Goal: Transaction & Acquisition: Download file/media

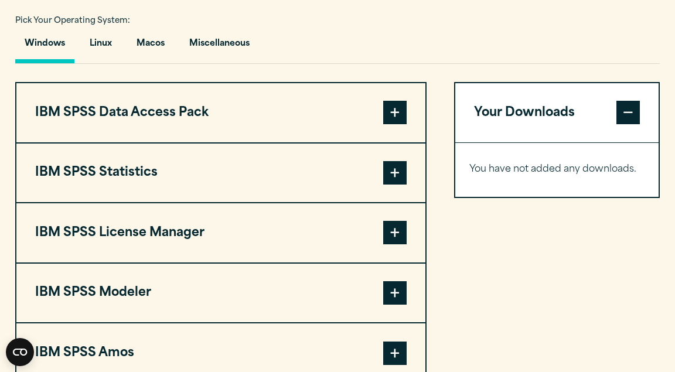
scroll to position [876, 0]
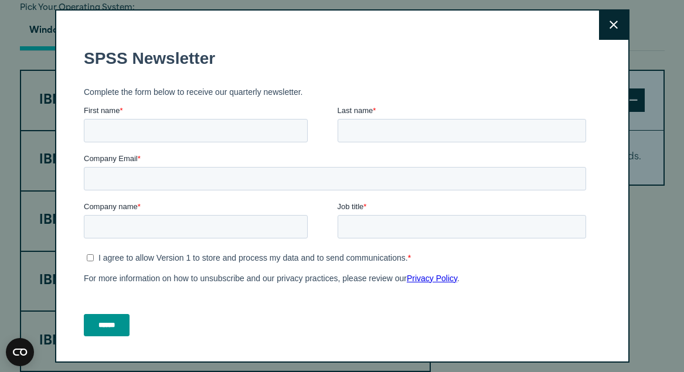
drag, startPoint x: 675, startPoint y: 33, endPoint x: 677, endPoint y: 180, distance: 147.1
click at [675, 180] on html "Consent Details [#IABV2SETTINGS#] About This website uses cookies We use cookie…" at bounding box center [342, 234] width 684 height 2221
click at [615, 21] on button "Close" at bounding box center [613, 25] width 29 height 29
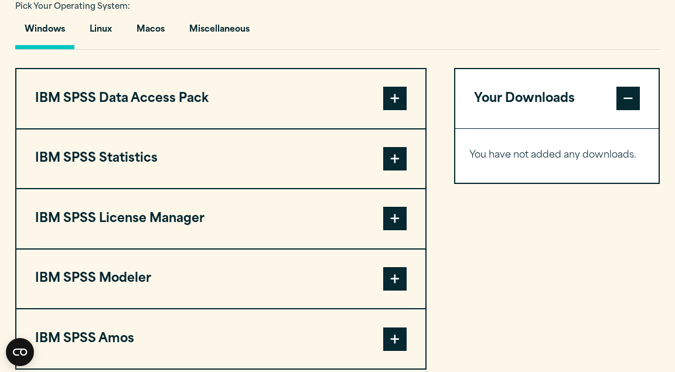
click at [396, 166] on span at bounding box center [394, 158] width 23 height 23
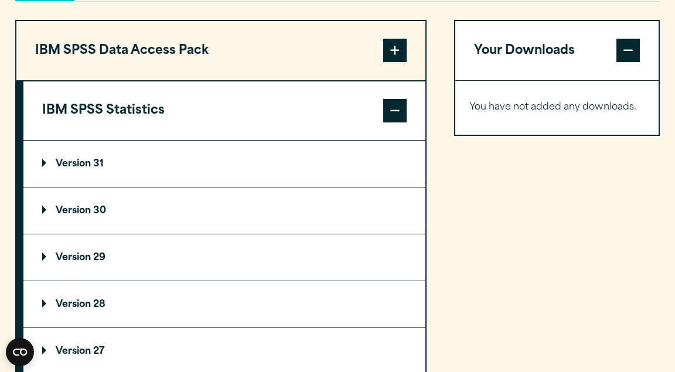
scroll to position [929, 0]
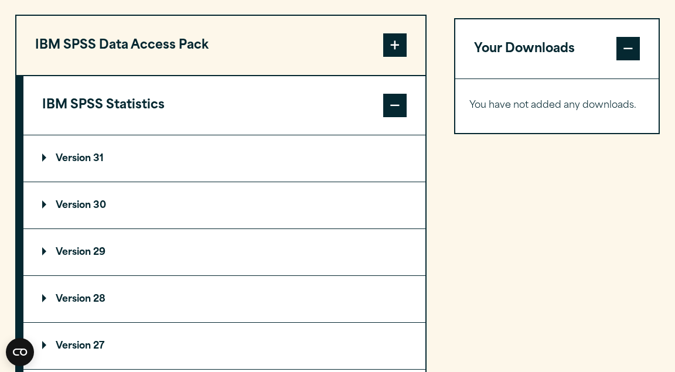
click at [139, 253] on summary "Version 29" at bounding box center [224, 252] width 402 height 46
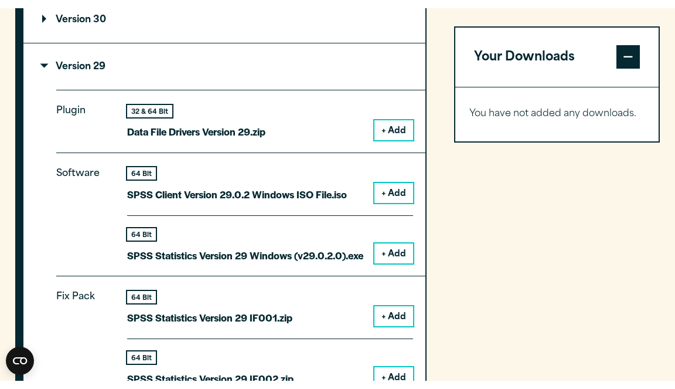
scroll to position [1121, 0]
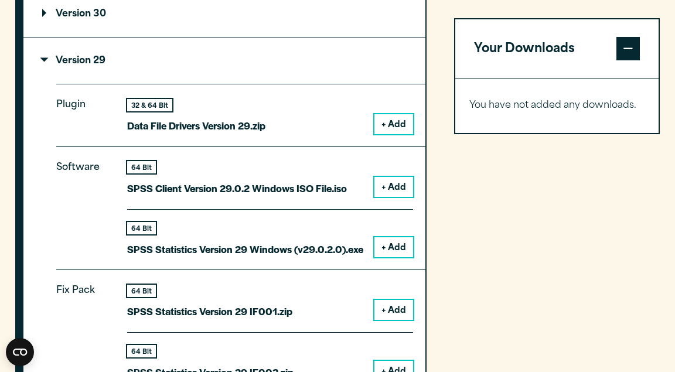
click at [408, 254] on button "+ Add" at bounding box center [393, 247] width 39 height 20
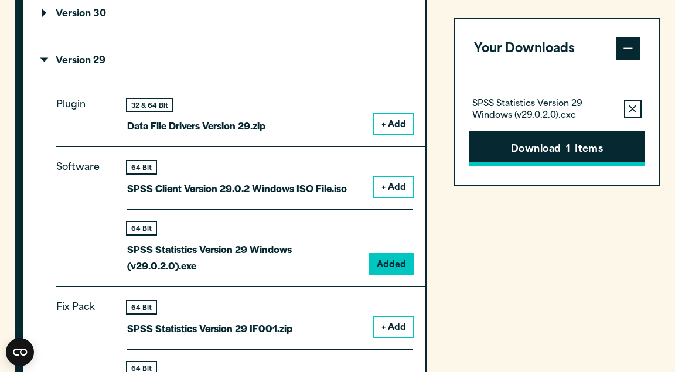
click at [578, 144] on button "Download 1 Items" at bounding box center [556, 149] width 175 height 36
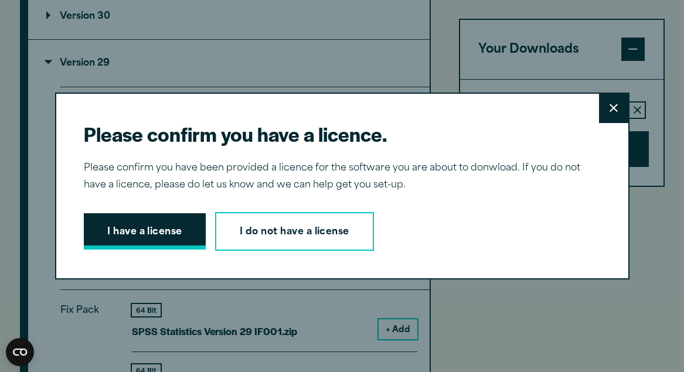
click at [169, 237] on button "I have a license" at bounding box center [145, 231] width 122 height 36
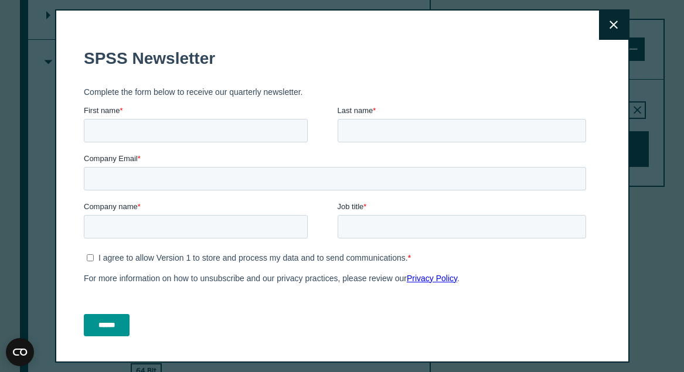
click at [610, 28] on icon at bounding box center [614, 25] width 8 height 9
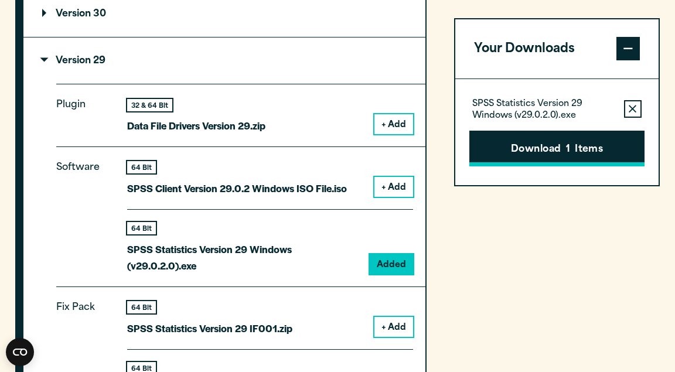
click at [601, 150] on button "Download 1 Items" at bounding box center [556, 149] width 175 height 36
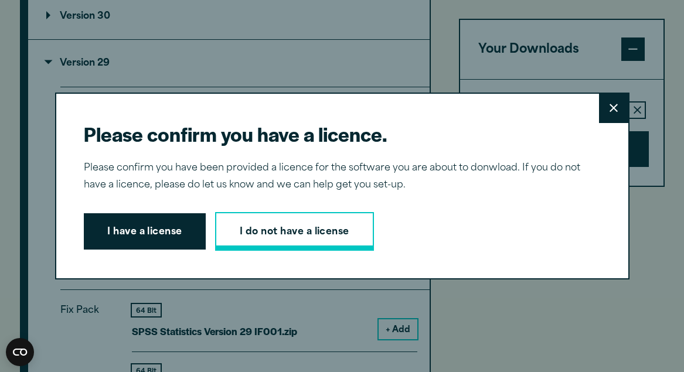
click at [344, 227] on link "I do not have a license" at bounding box center [294, 231] width 159 height 39
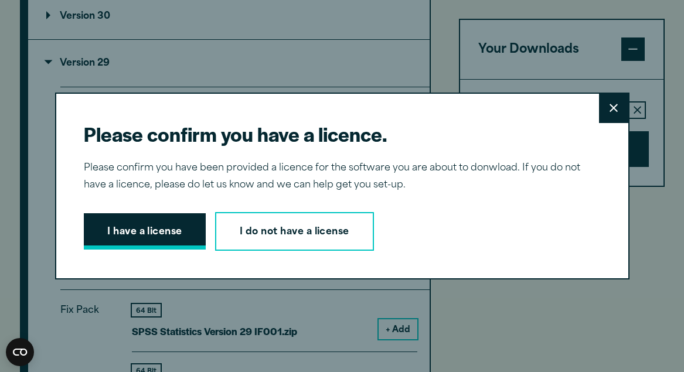
click at [165, 239] on button "I have a license" at bounding box center [145, 231] width 122 height 36
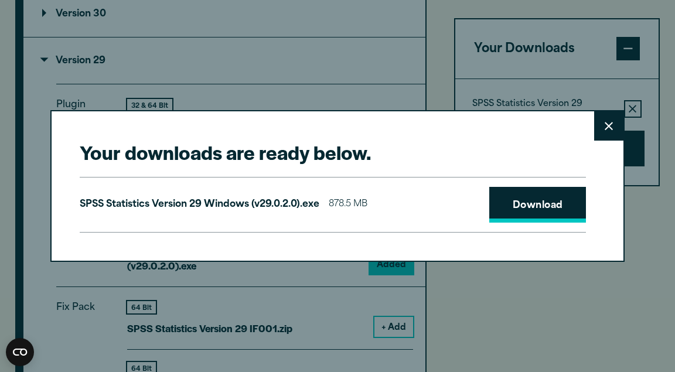
click at [544, 213] on link "Download" at bounding box center [537, 205] width 97 height 36
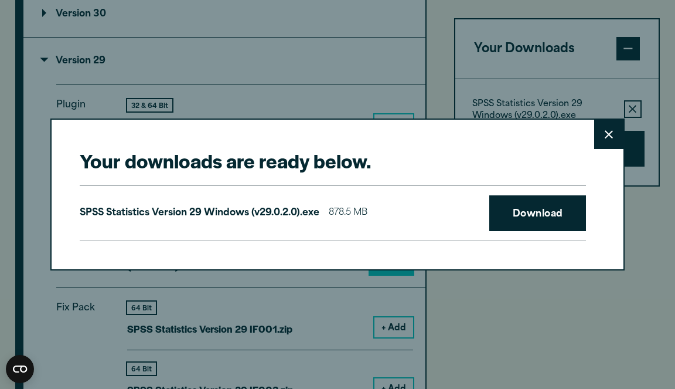
click at [608, 144] on button "Close" at bounding box center [608, 134] width 29 height 29
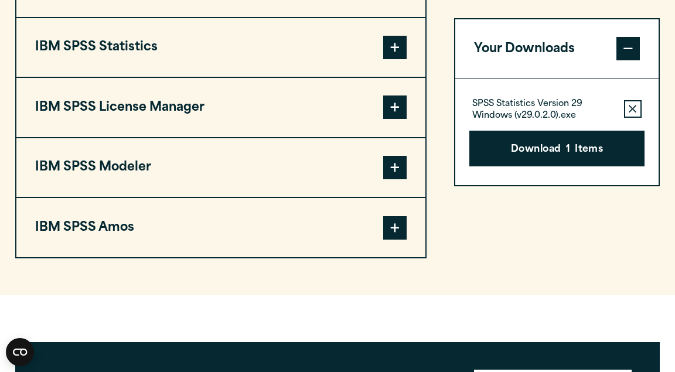
scroll to position [942, 0]
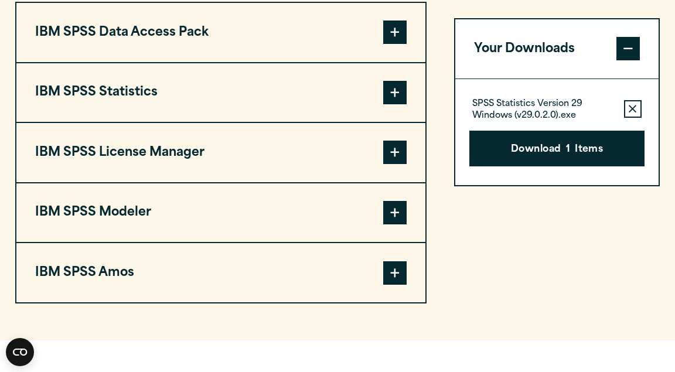
click at [404, 93] on span at bounding box center [394, 92] width 23 height 23
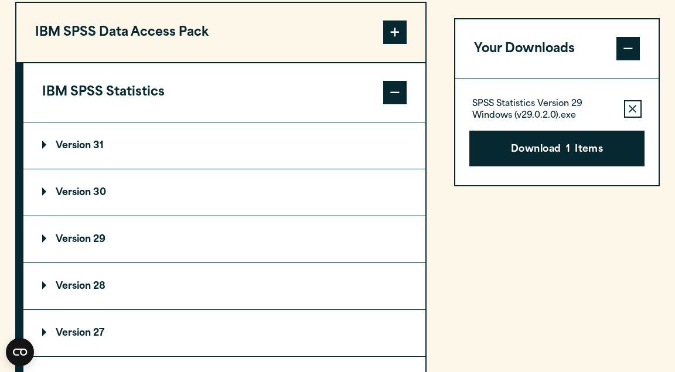
click at [166, 251] on summary "Version 29" at bounding box center [224, 239] width 402 height 46
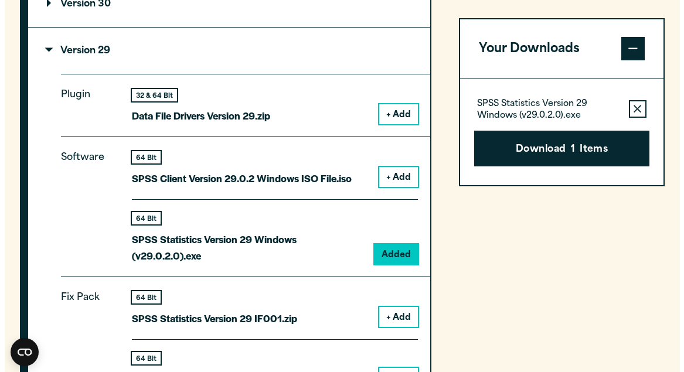
scroll to position [1149, 0]
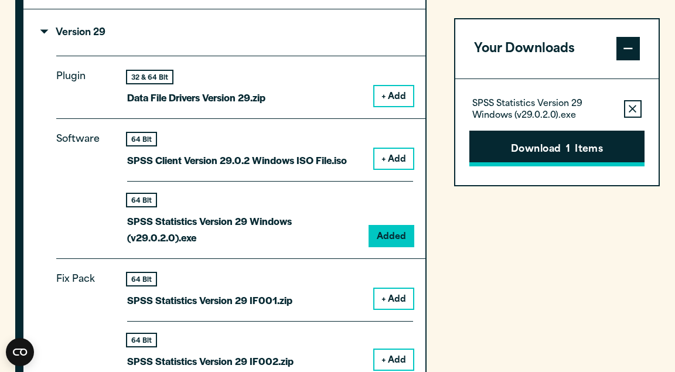
click at [573, 154] on button "Download 1 Items" at bounding box center [556, 149] width 175 height 36
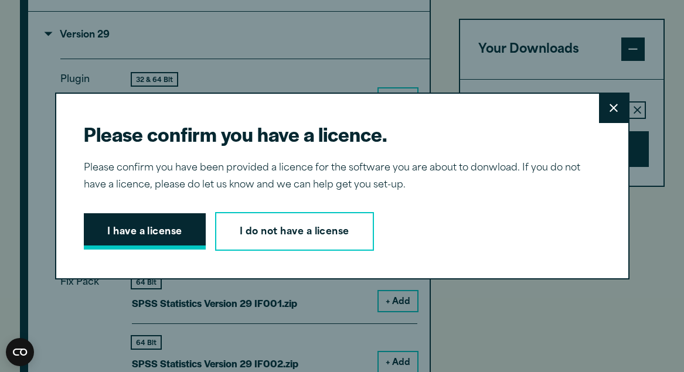
click at [184, 240] on button "I have a license" at bounding box center [145, 231] width 122 height 36
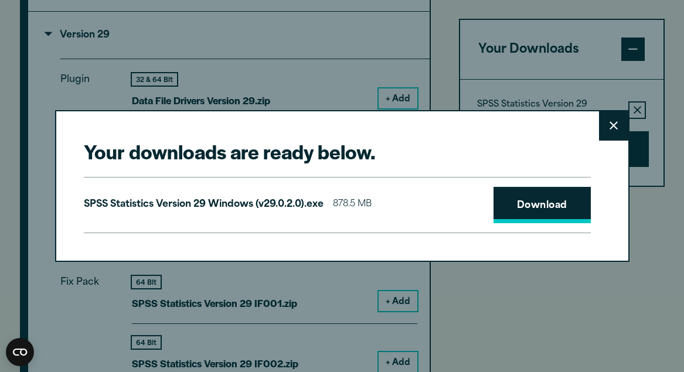
click at [557, 213] on link "Download" at bounding box center [541, 205] width 97 height 36
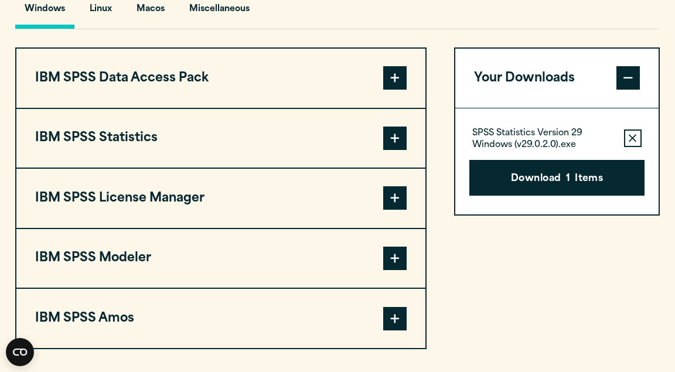
scroll to position [890, 0]
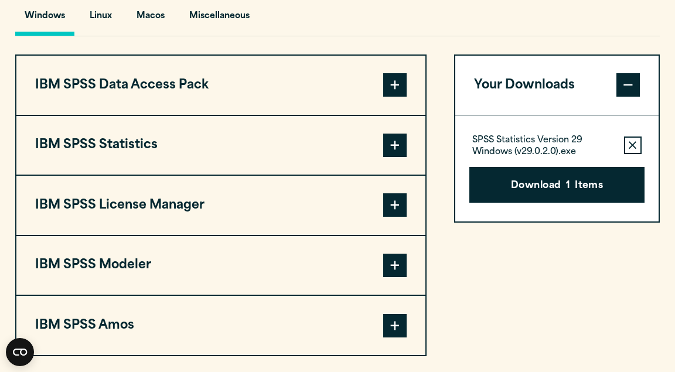
click at [407, 210] on button "IBM SPSS License Manager" at bounding box center [220, 205] width 409 height 59
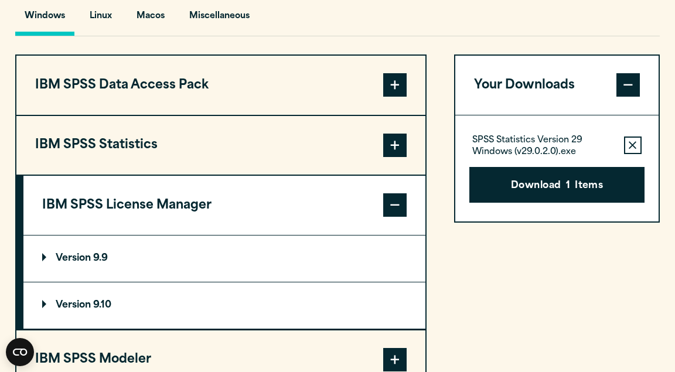
click at [404, 209] on span at bounding box center [394, 204] width 23 height 23
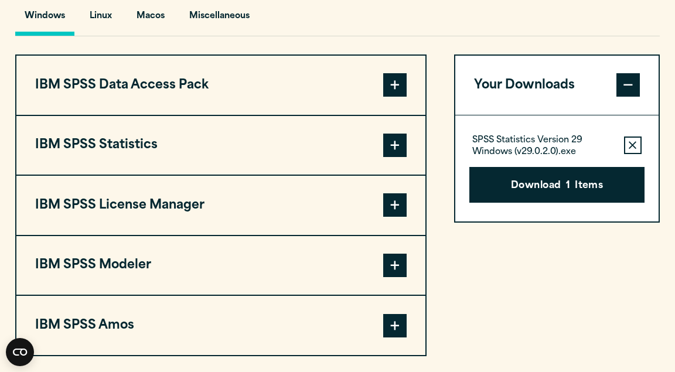
click at [390, 155] on span at bounding box center [394, 145] width 23 height 23
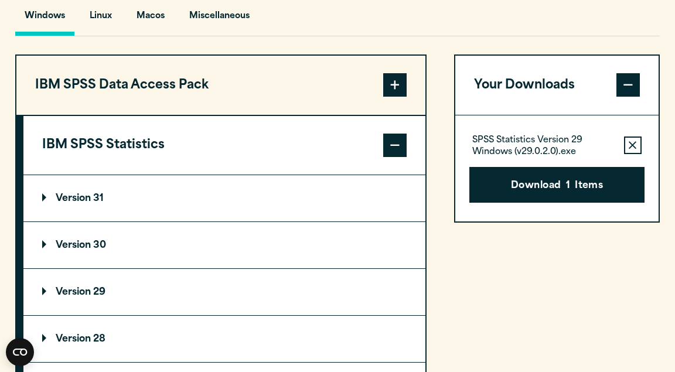
click at [357, 289] on summary "Version 29" at bounding box center [224, 292] width 402 height 46
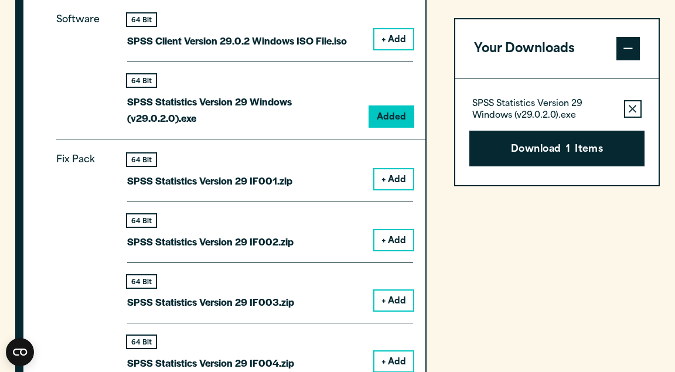
scroll to position [1272, 0]
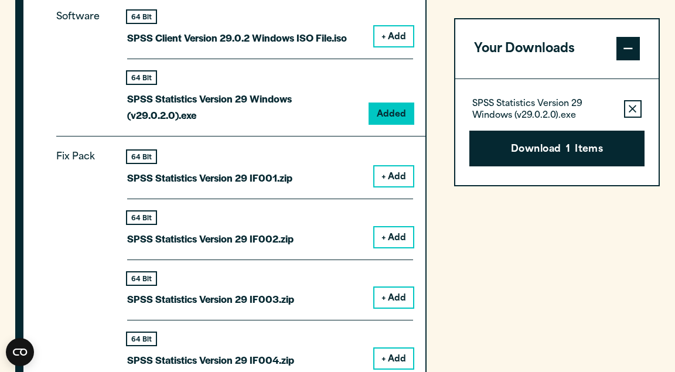
click at [396, 175] on button "+ Add" at bounding box center [393, 176] width 39 height 20
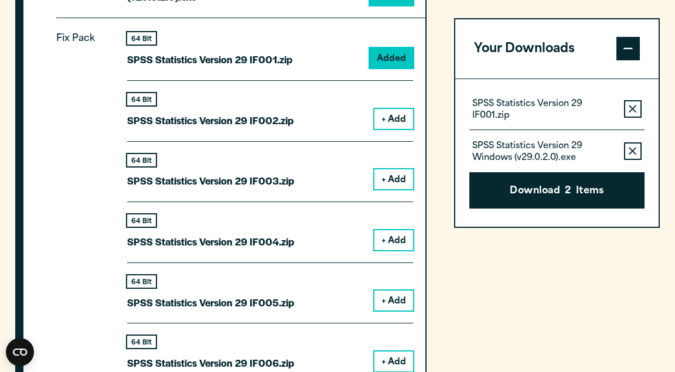
scroll to position [1392, 0]
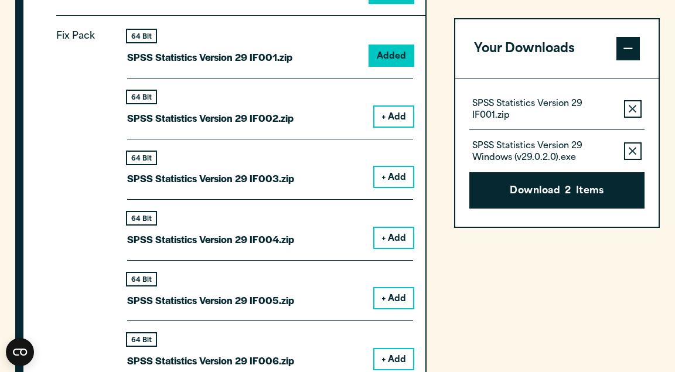
click at [629, 158] on button "Remove this item from your software download list" at bounding box center [633, 151] width 18 height 18
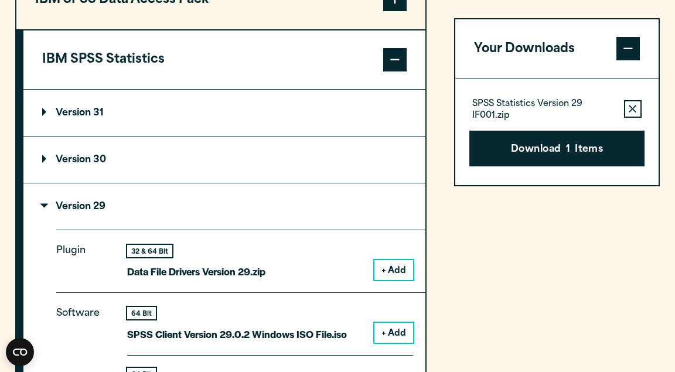
scroll to position [977, 0]
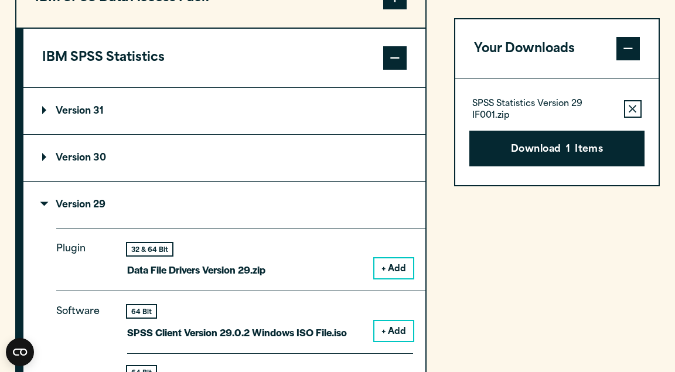
click at [216, 211] on summary "Version 29" at bounding box center [224, 205] width 402 height 46
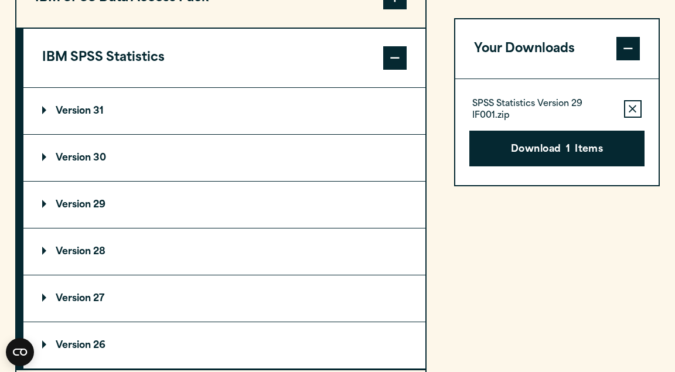
click at [125, 258] on summary "Version 28" at bounding box center [224, 252] width 402 height 46
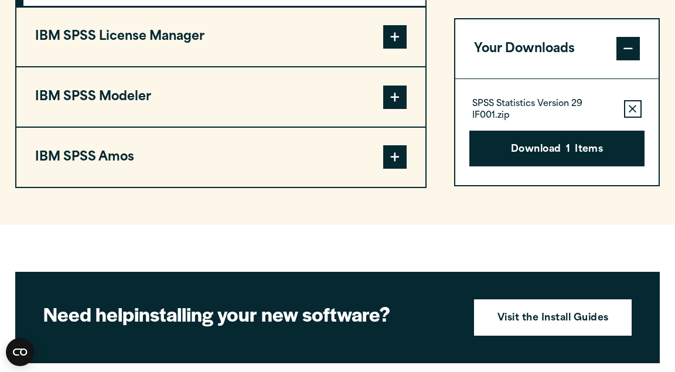
scroll to position [1656, 0]
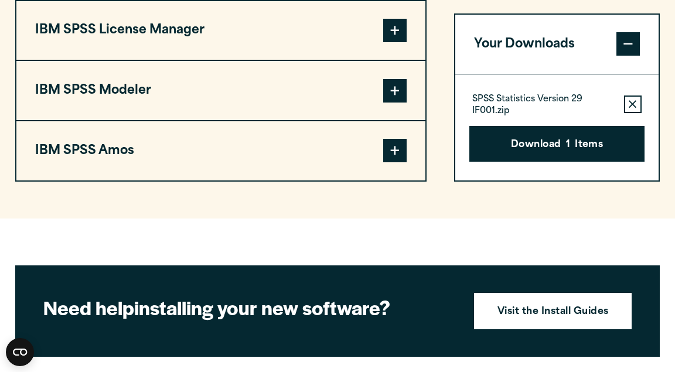
click at [397, 31] on span at bounding box center [394, 30] width 23 height 23
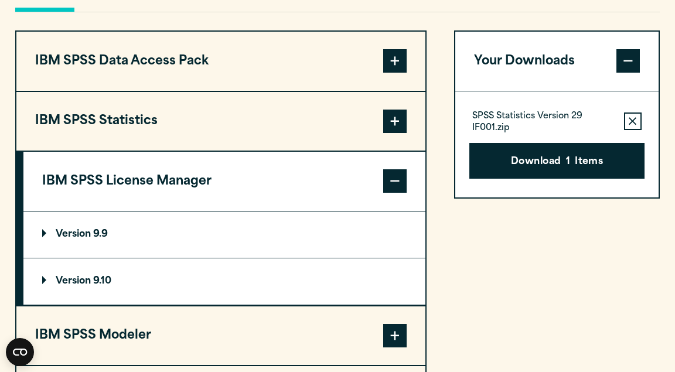
scroll to position [912, 0]
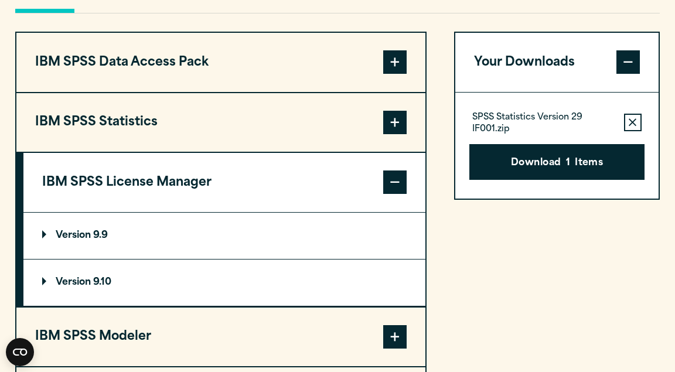
click at [403, 172] on button "IBM SPSS License Manager" at bounding box center [224, 182] width 402 height 59
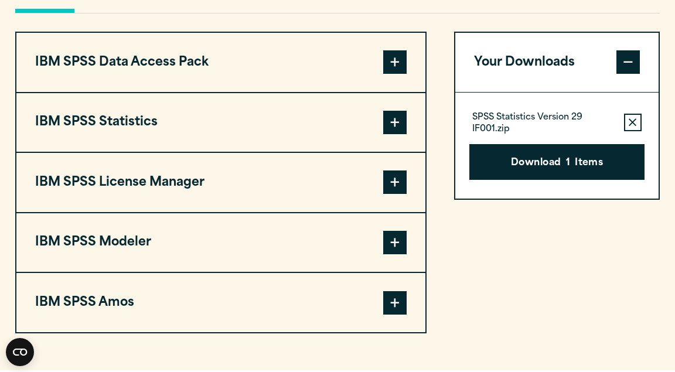
click at [401, 134] on span at bounding box center [394, 122] width 23 height 23
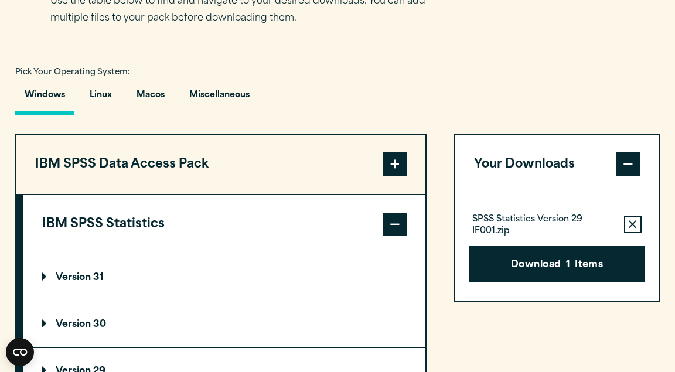
scroll to position [797, 0]
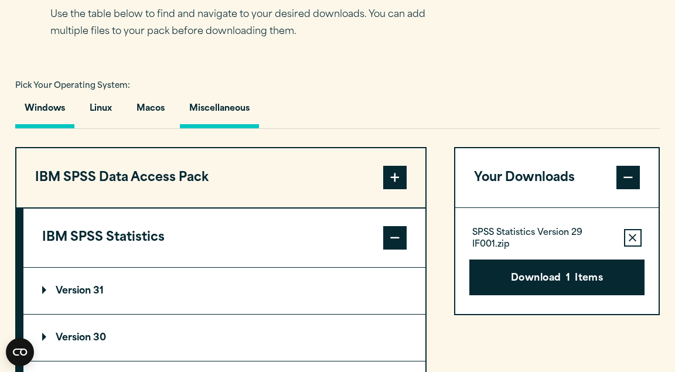
click at [229, 122] on button "Miscellaneous" at bounding box center [219, 111] width 79 height 33
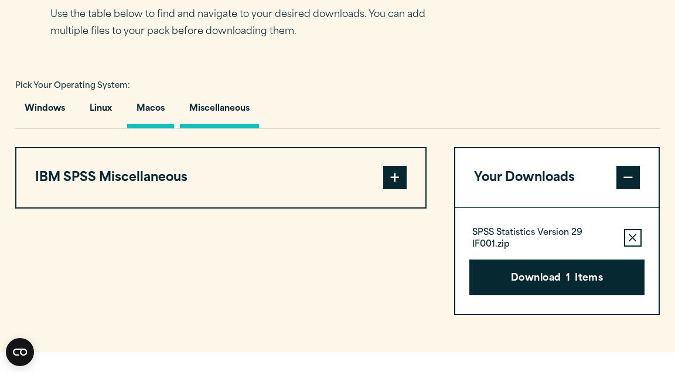
click at [156, 121] on button "Macos" at bounding box center [150, 111] width 47 height 33
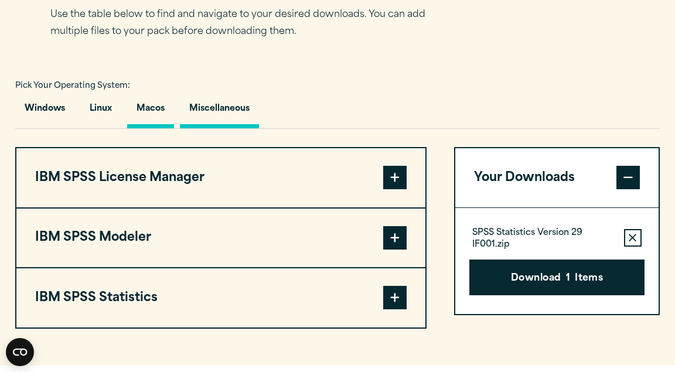
click at [220, 116] on button "Miscellaneous" at bounding box center [219, 111] width 79 height 33
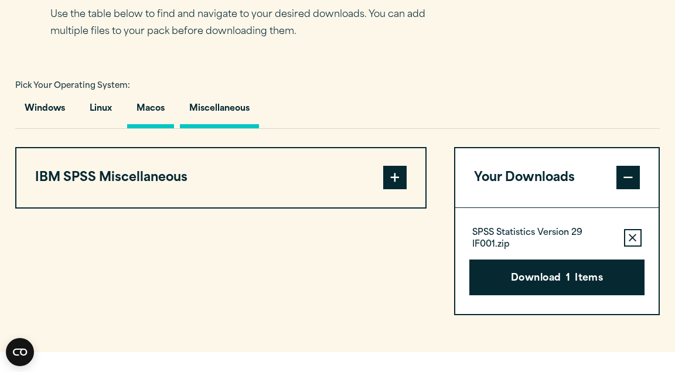
click at [172, 121] on button "Macos" at bounding box center [150, 111] width 47 height 33
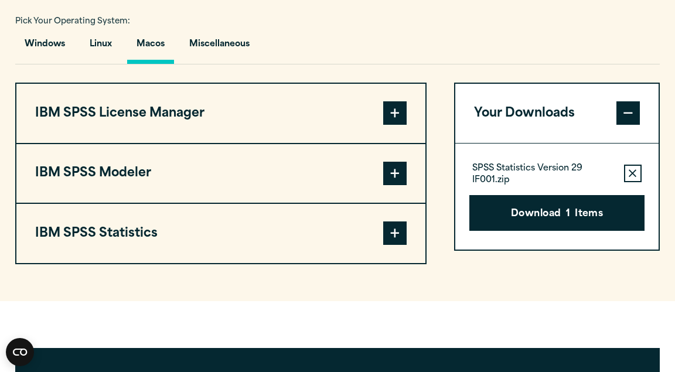
scroll to position [875, 0]
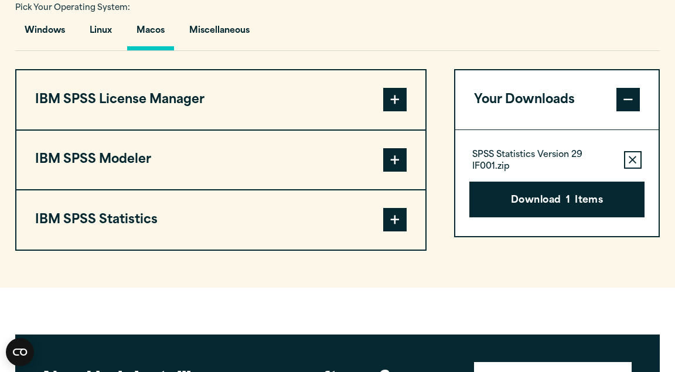
click at [379, 216] on button "IBM SPSS Statistics" at bounding box center [220, 219] width 409 height 59
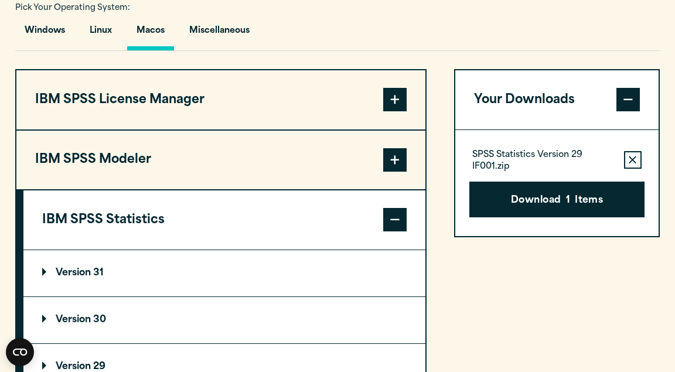
click at [384, 161] on span at bounding box center [394, 159] width 23 height 23
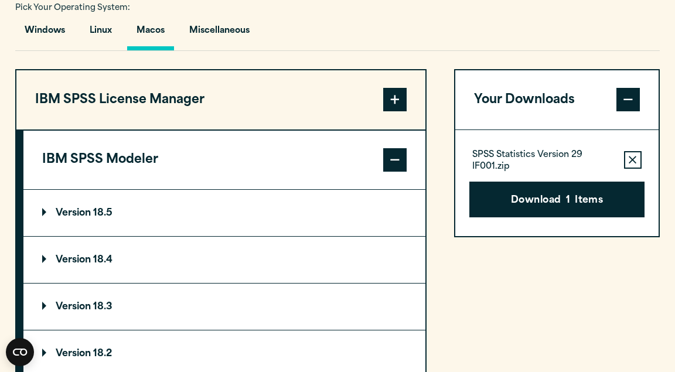
click at [384, 161] on span at bounding box center [394, 159] width 23 height 23
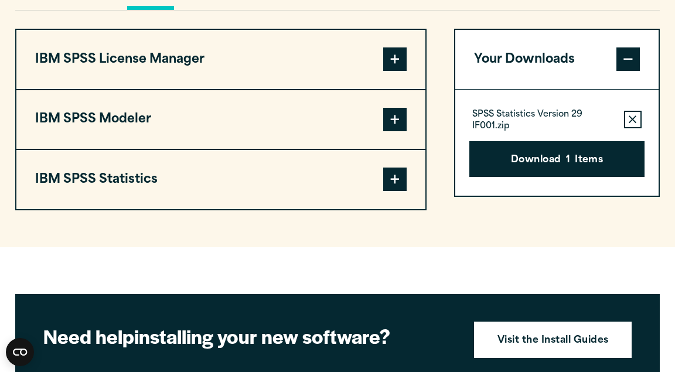
scroll to position [920, 0]
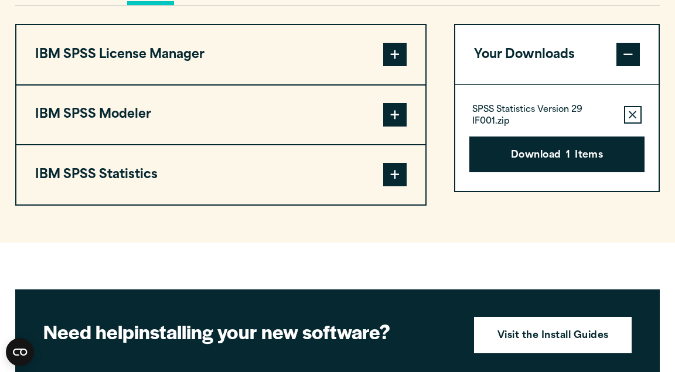
click at [396, 177] on span at bounding box center [394, 174] width 23 height 23
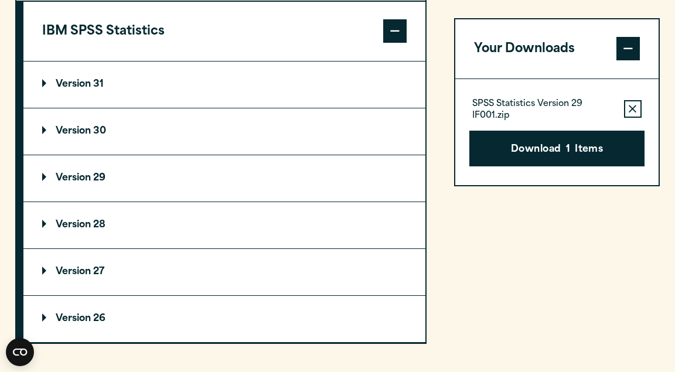
scroll to position [1077, 0]
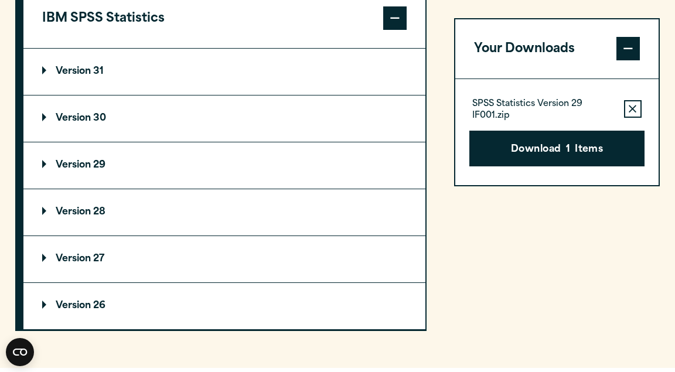
click at [80, 166] on p "Version 29" at bounding box center [73, 165] width 63 height 9
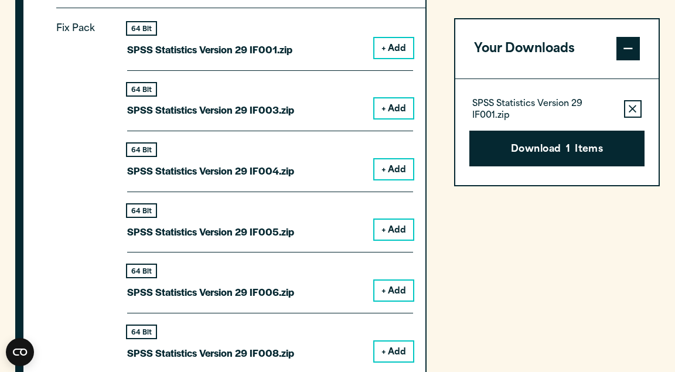
scroll to position [1261, 0]
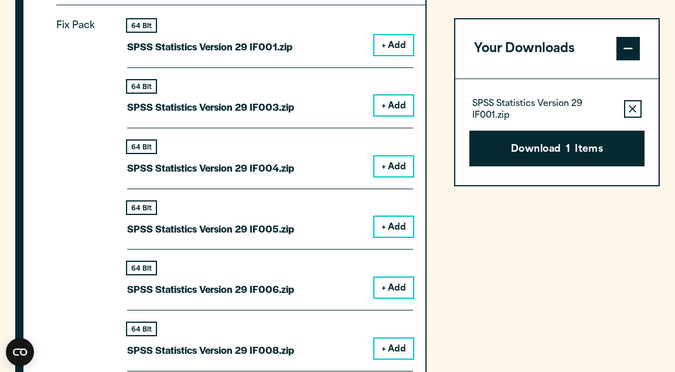
click at [627, 108] on button "Remove this item from your software download list" at bounding box center [633, 110] width 18 height 18
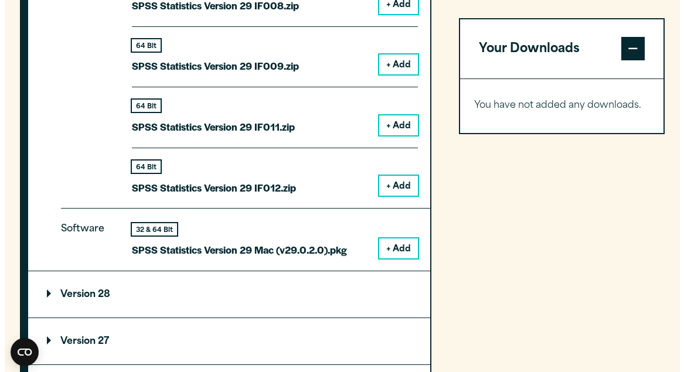
scroll to position [1606, 0]
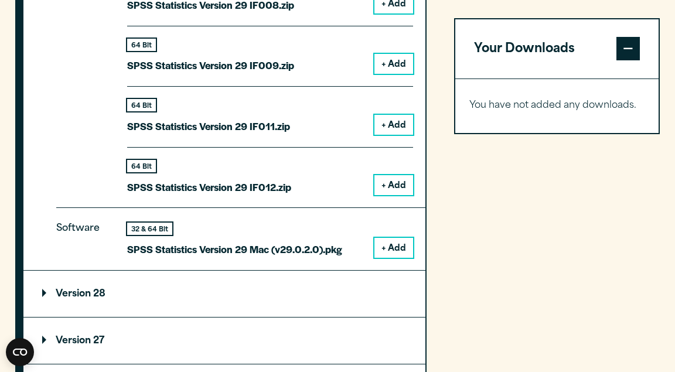
click at [391, 247] on button "+ Add" at bounding box center [393, 248] width 39 height 20
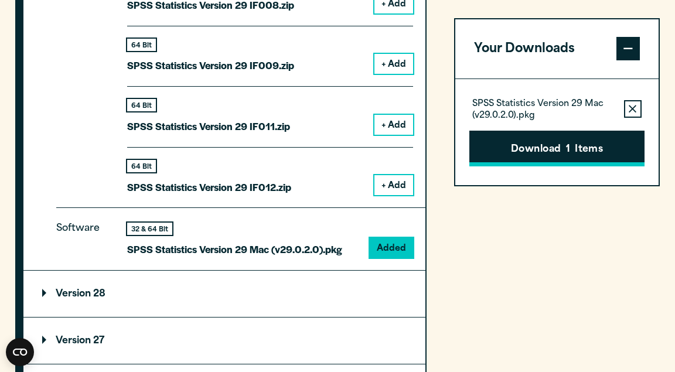
click at [521, 142] on button "Download 1 Items" at bounding box center [556, 149] width 175 height 36
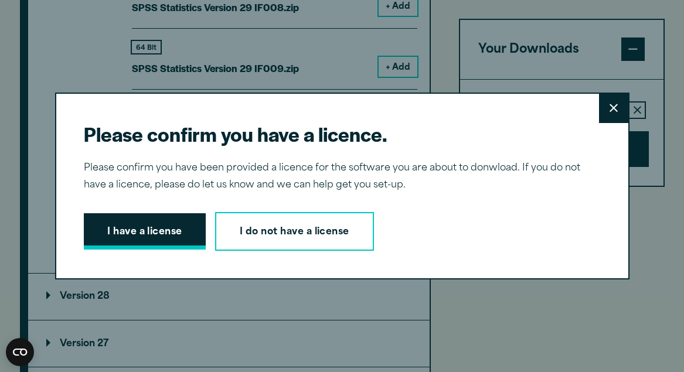
click at [158, 231] on button "I have a license" at bounding box center [145, 231] width 122 height 36
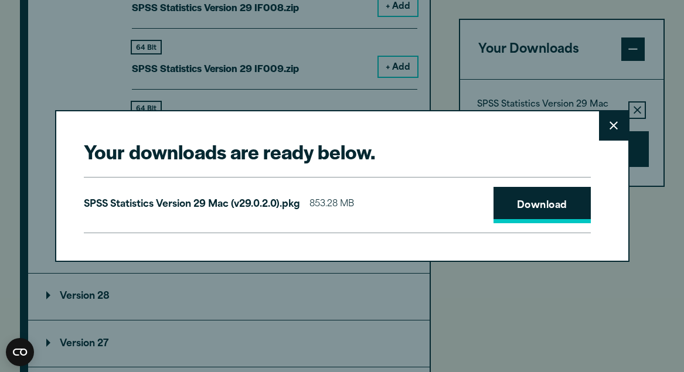
click at [573, 209] on link "Download" at bounding box center [541, 205] width 97 height 36
